Goal: Check status: Check status

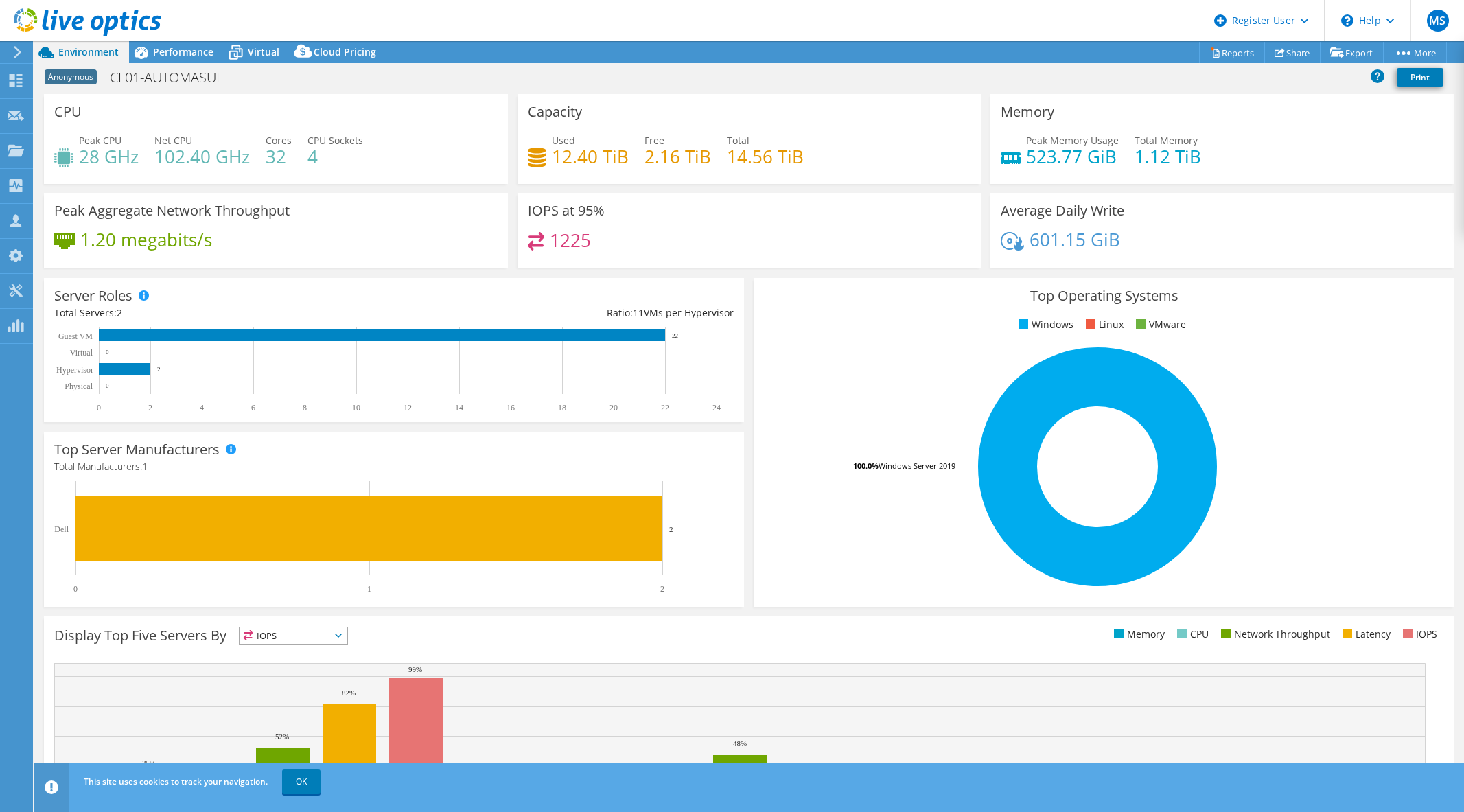
select select "USD"
click at [162, 46] on span "Performance" at bounding box center [183, 52] width 60 height 13
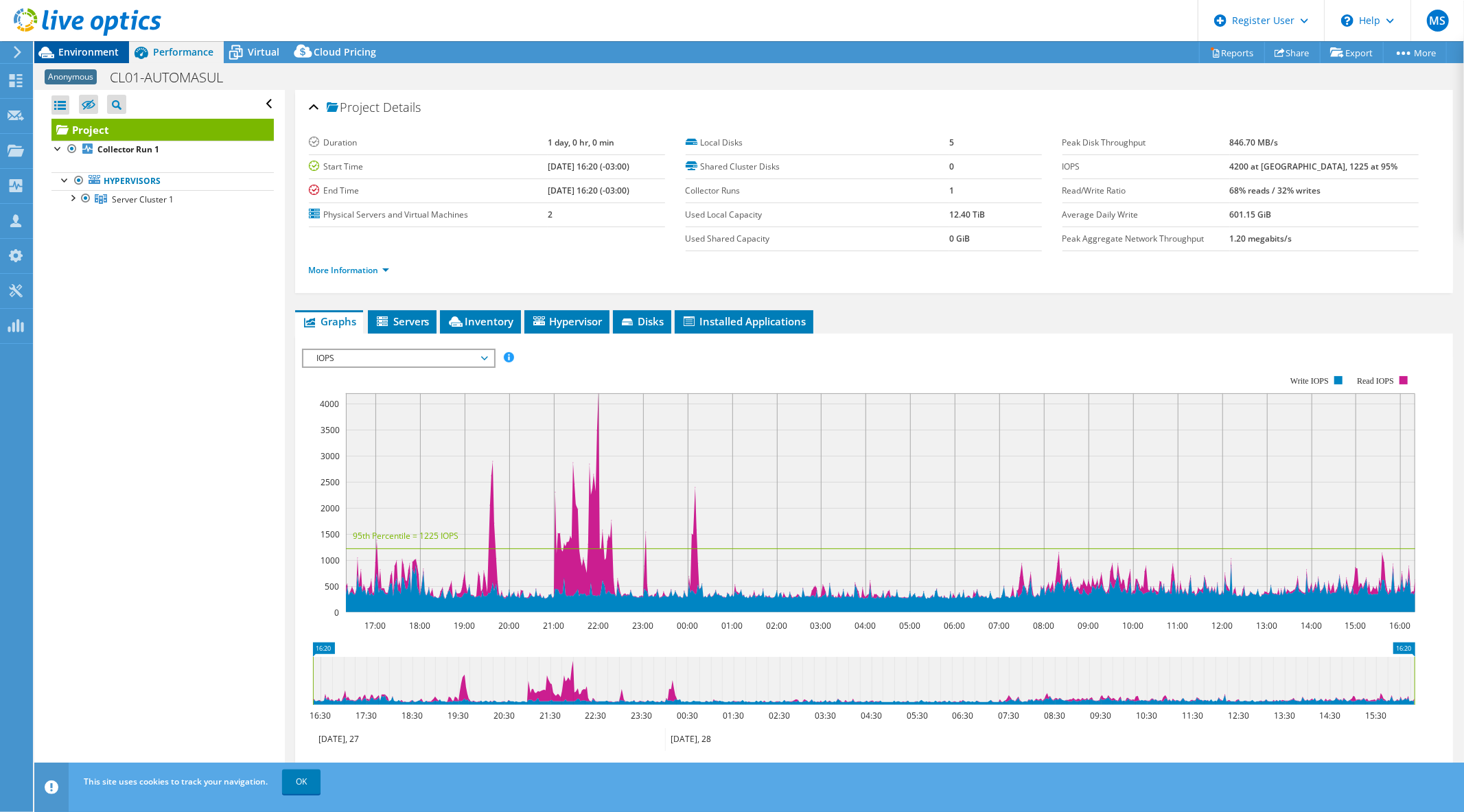
click at [94, 50] on span "Environment" at bounding box center [88, 52] width 60 height 13
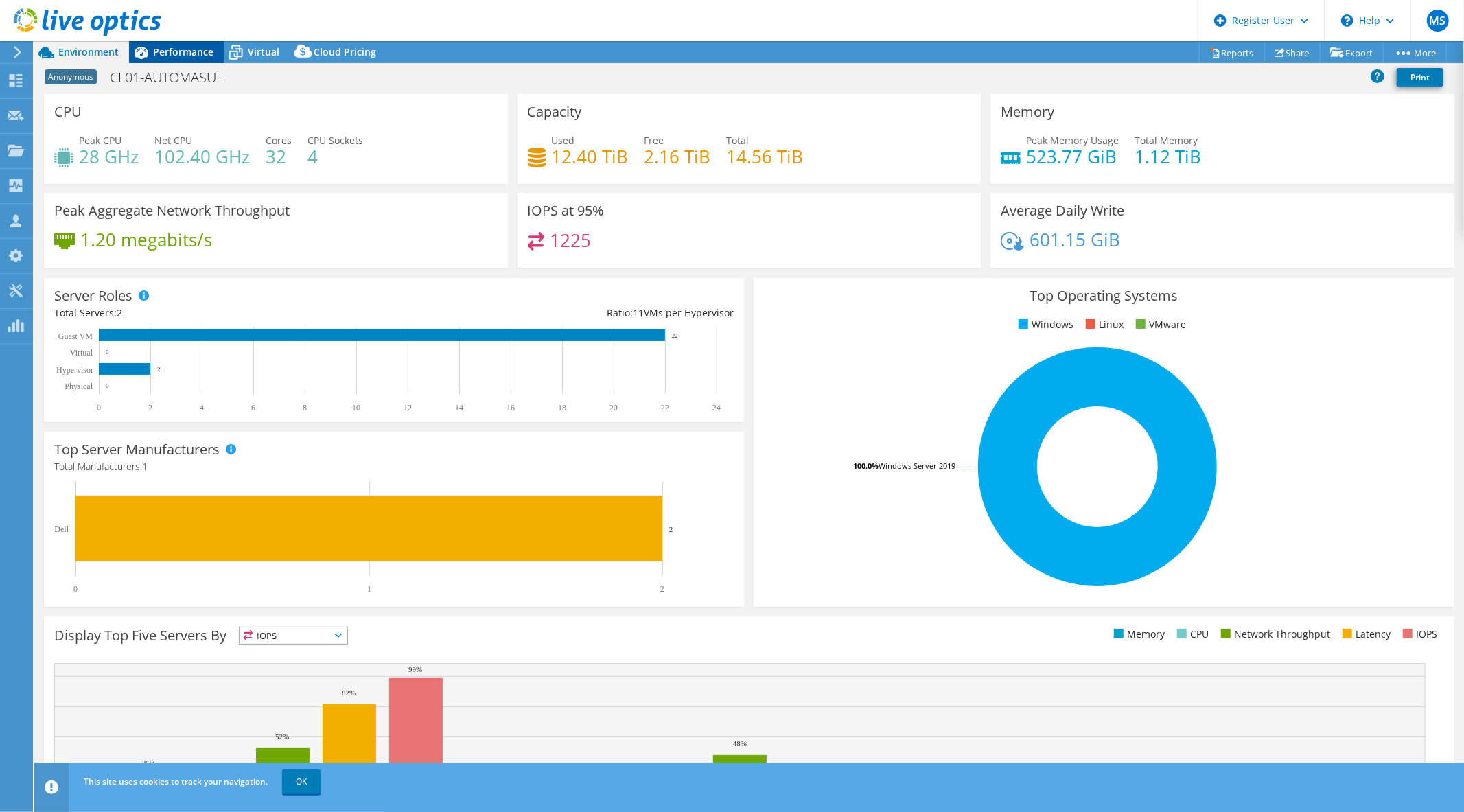
click at [178, 51] on span "Performance" at bounding box center [183, 52] width 60 height 13
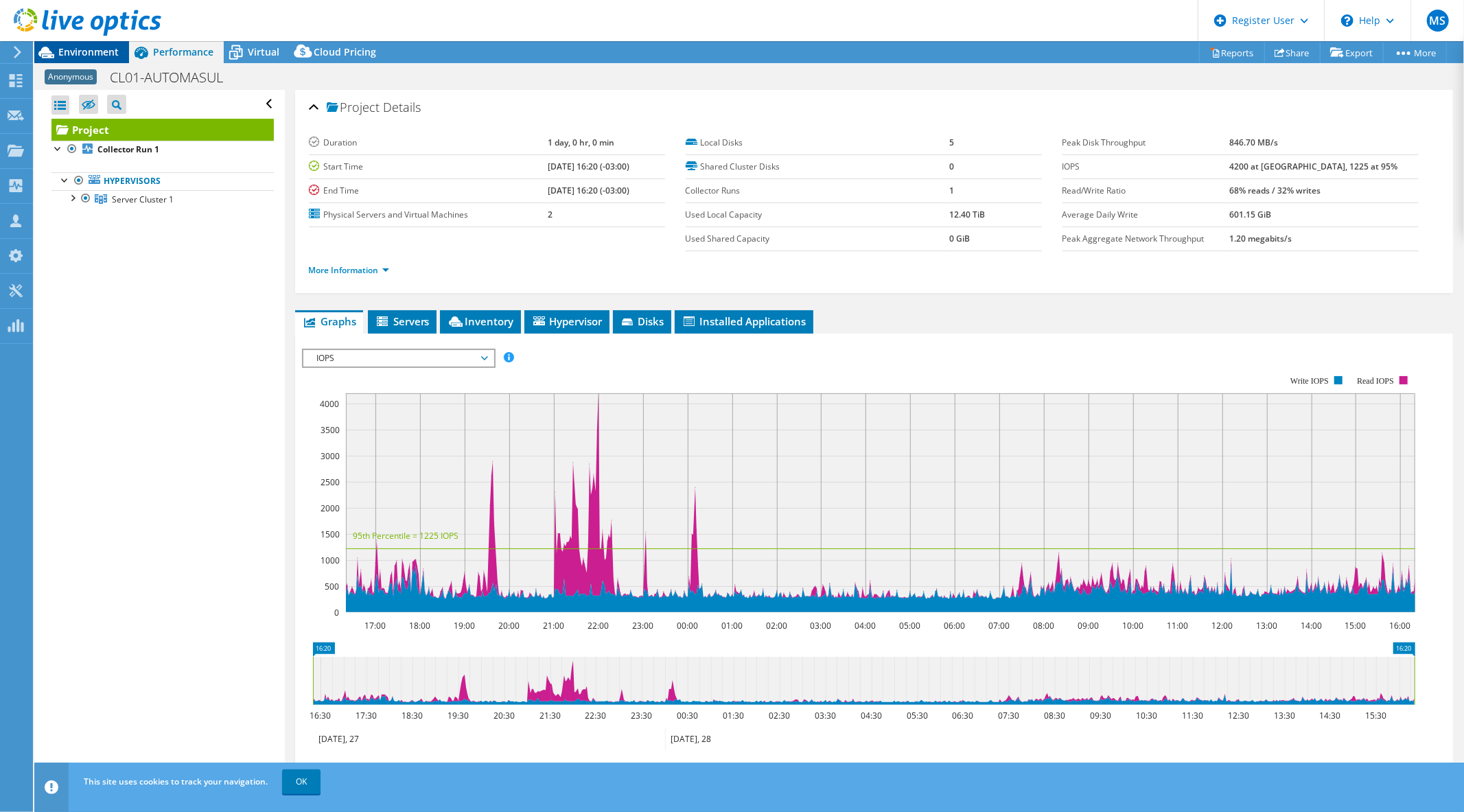
click at [95, 57] on span "Environment" at bounding box center [88, 52] width 60 height 13
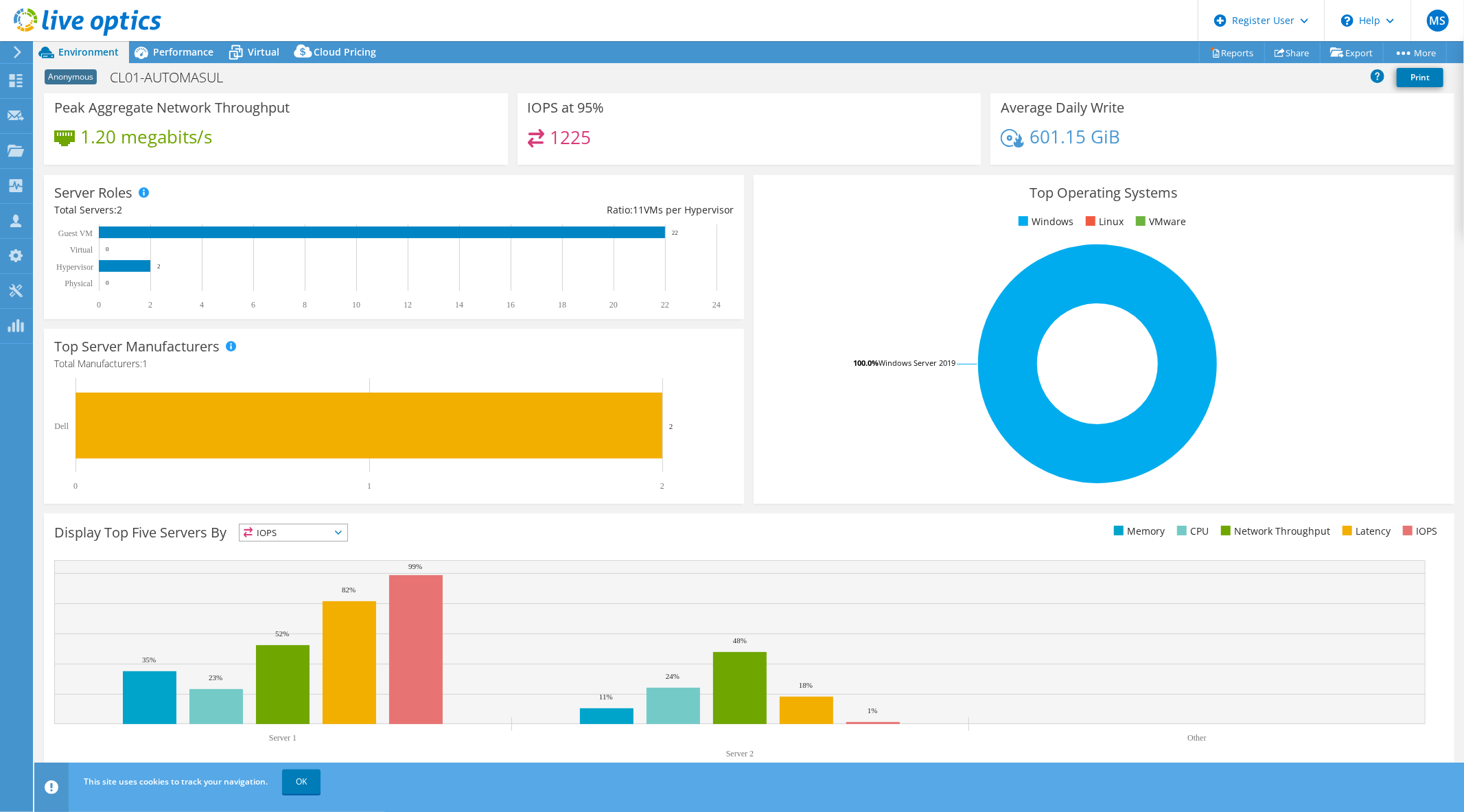
click at [104, 50] on span "Environment" at bounding box center [88, 52] width 60 height 13
